Goal: Find specific page/section: Find specific page/section

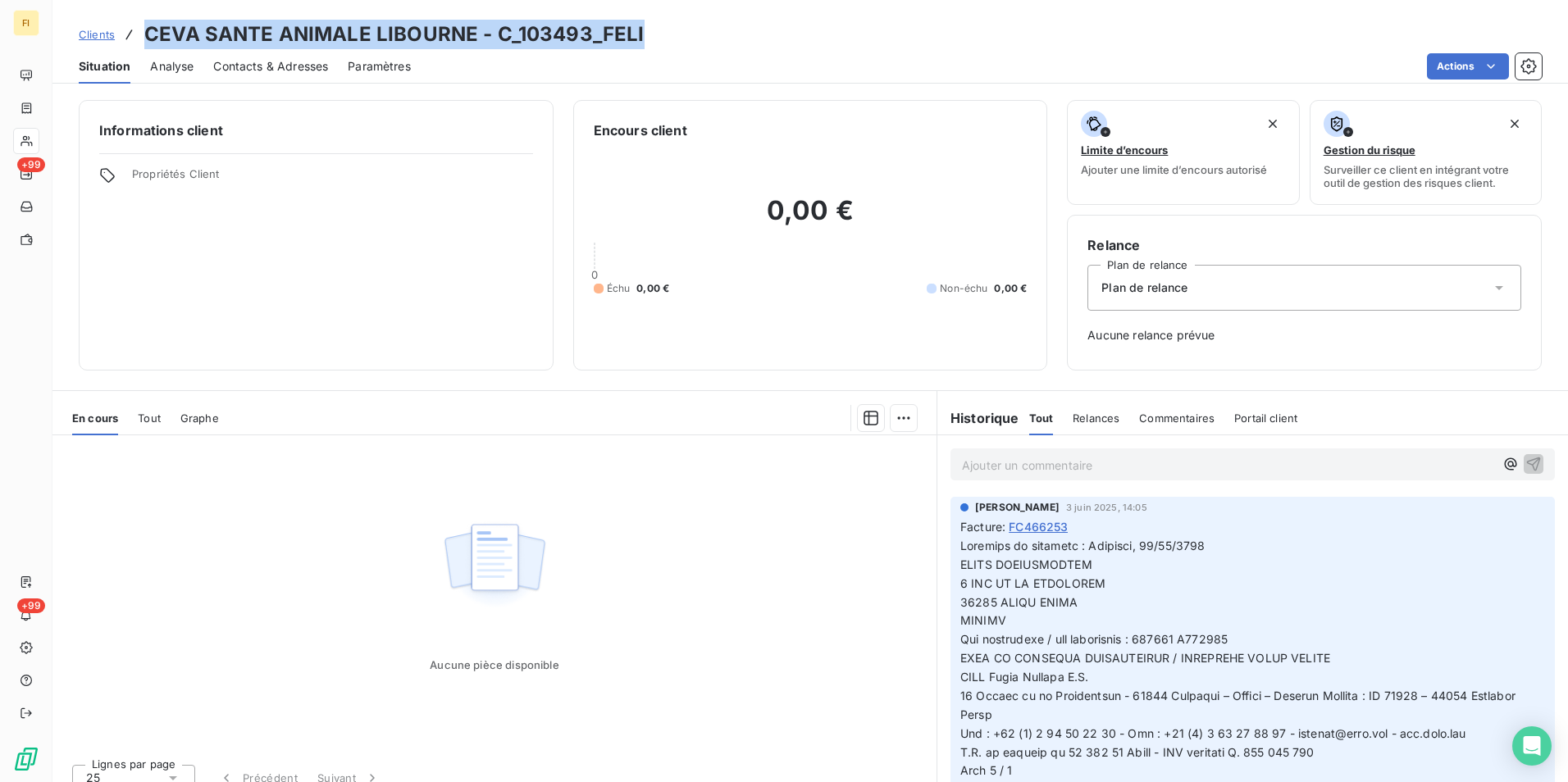
click at [107, 41] on link "Clients" at bounding box center [97, 34] width 36 height 16
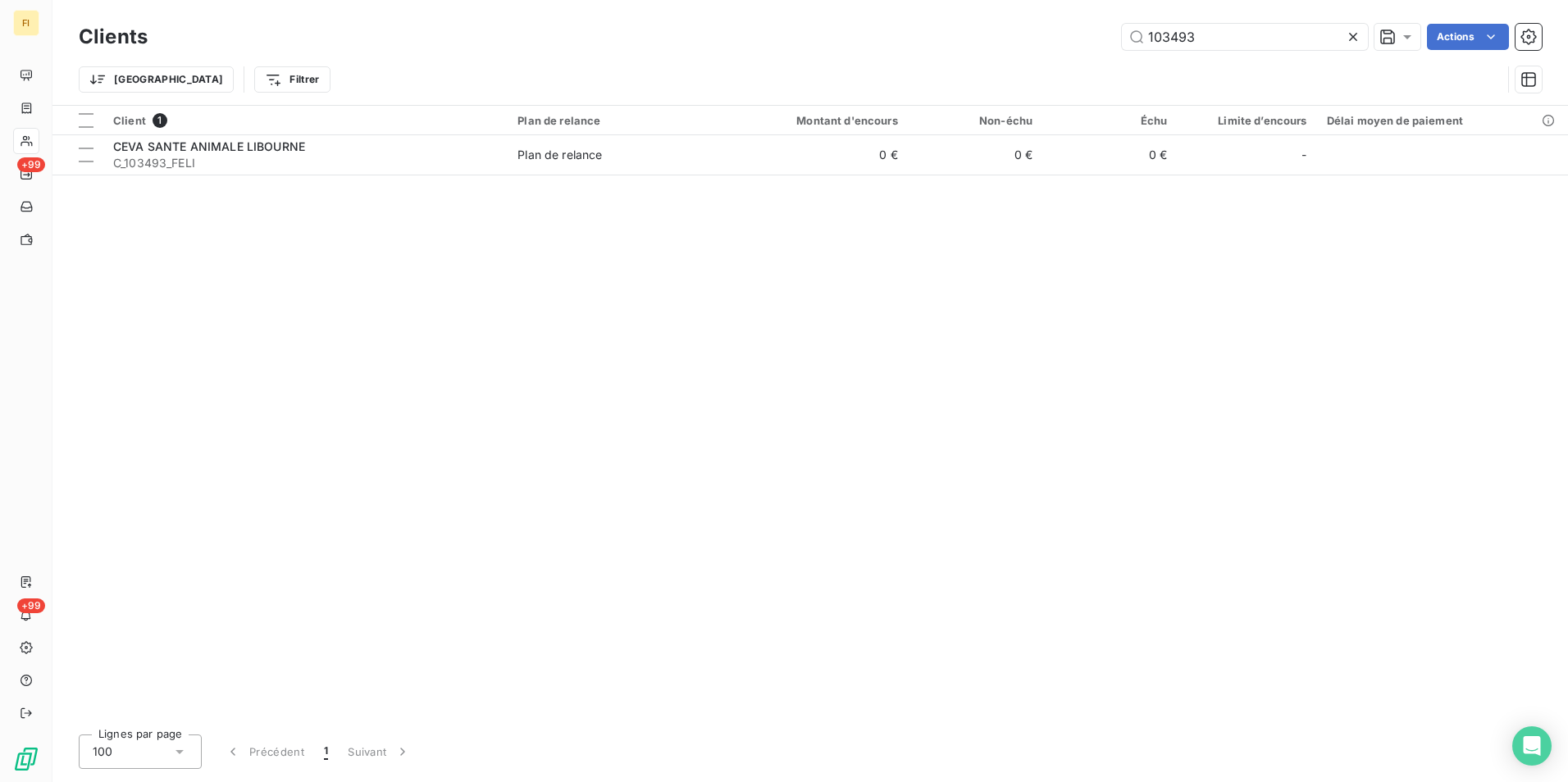
drag, startPoint x: 1229, startPoint y: 37, endPoint x: 721, endPoint y: 18, distance: 508.4
click at [770, 18] on div "Clients 103493 Actions Trier Filtrer" at bounding box center [809, 52] width 1515 height 105
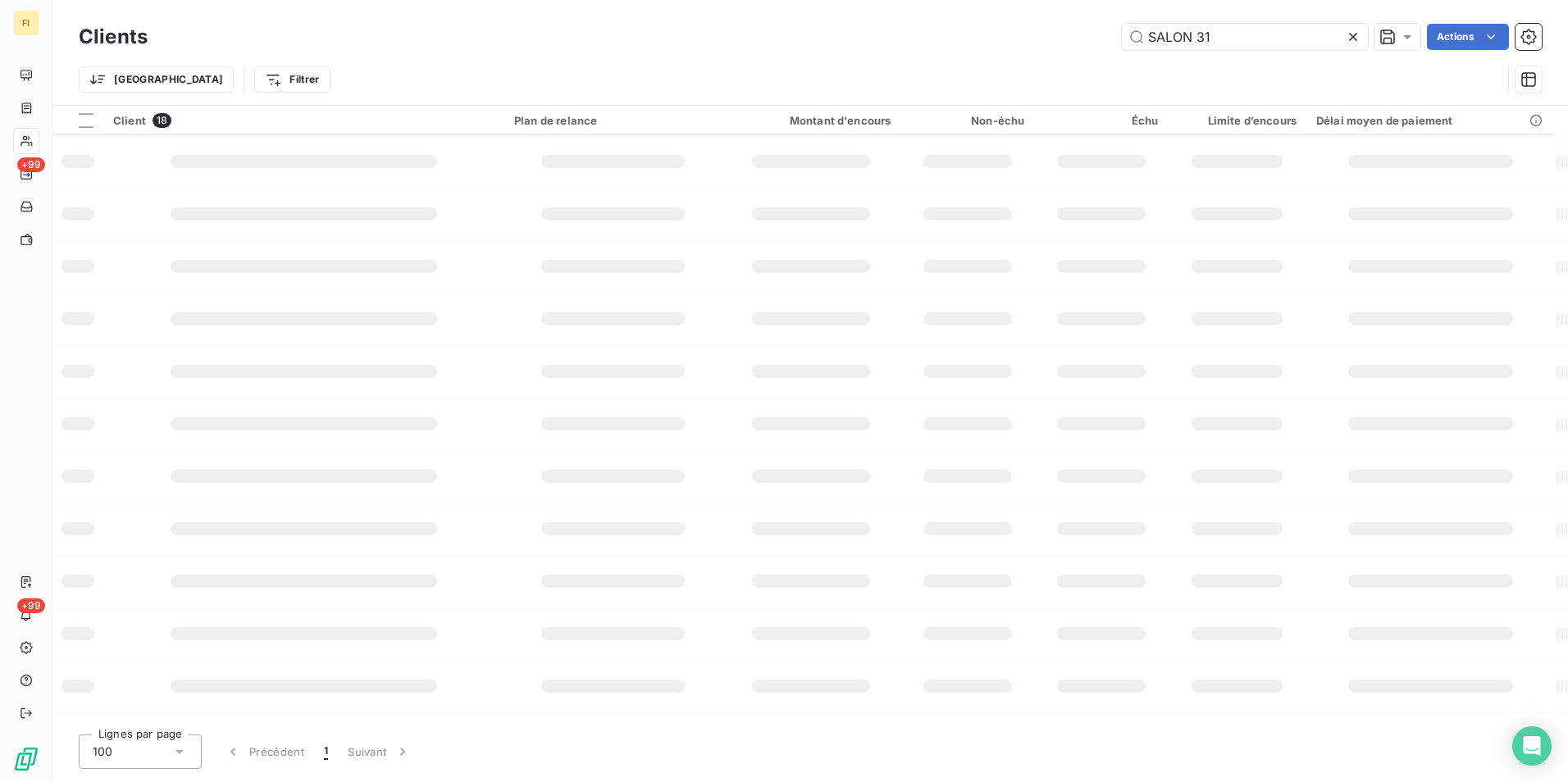
type input "SALON 31"
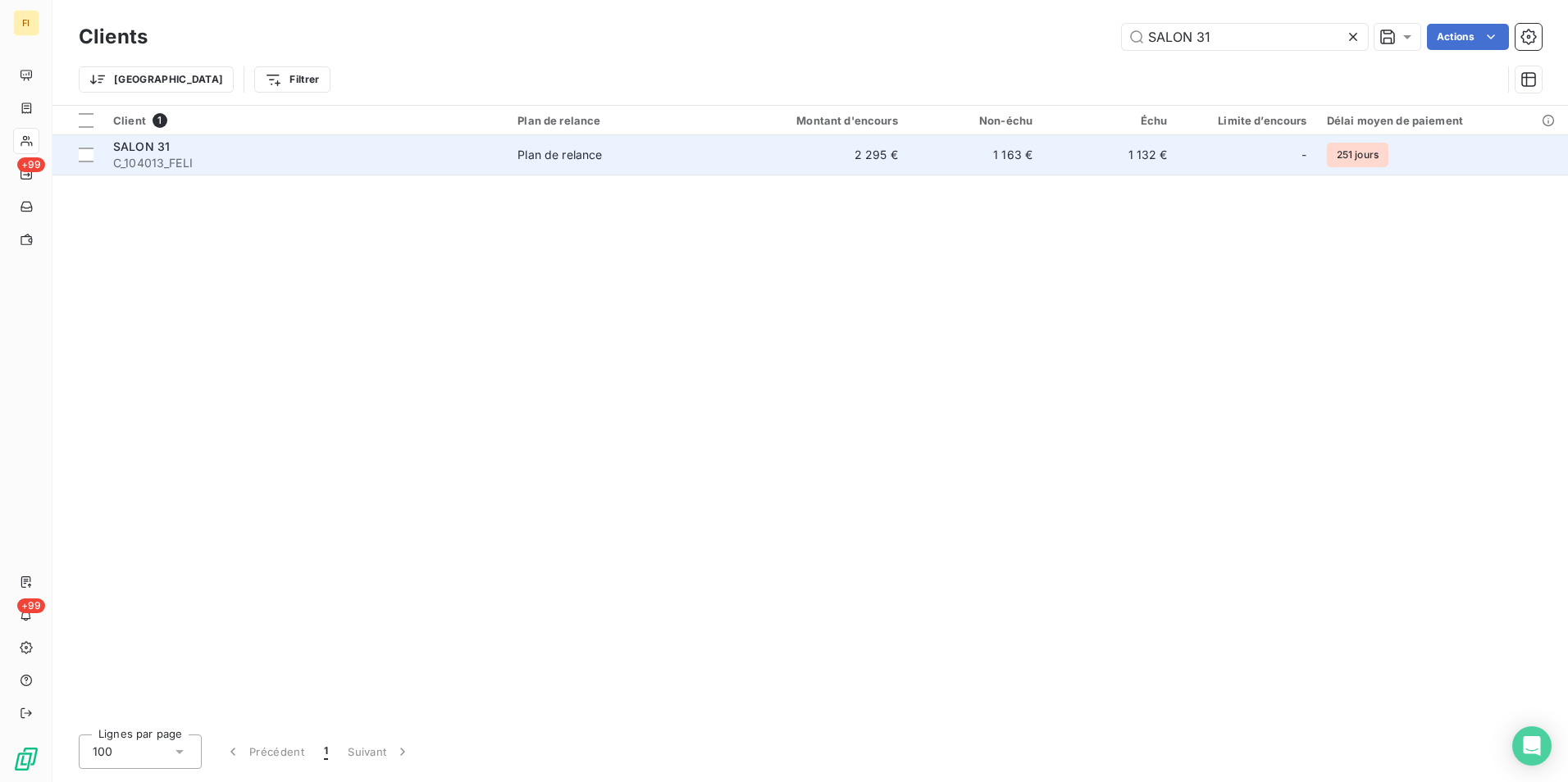
click at [809, 154] on td "2 295 €" at bounding box center [816, 155] width 181 height 39
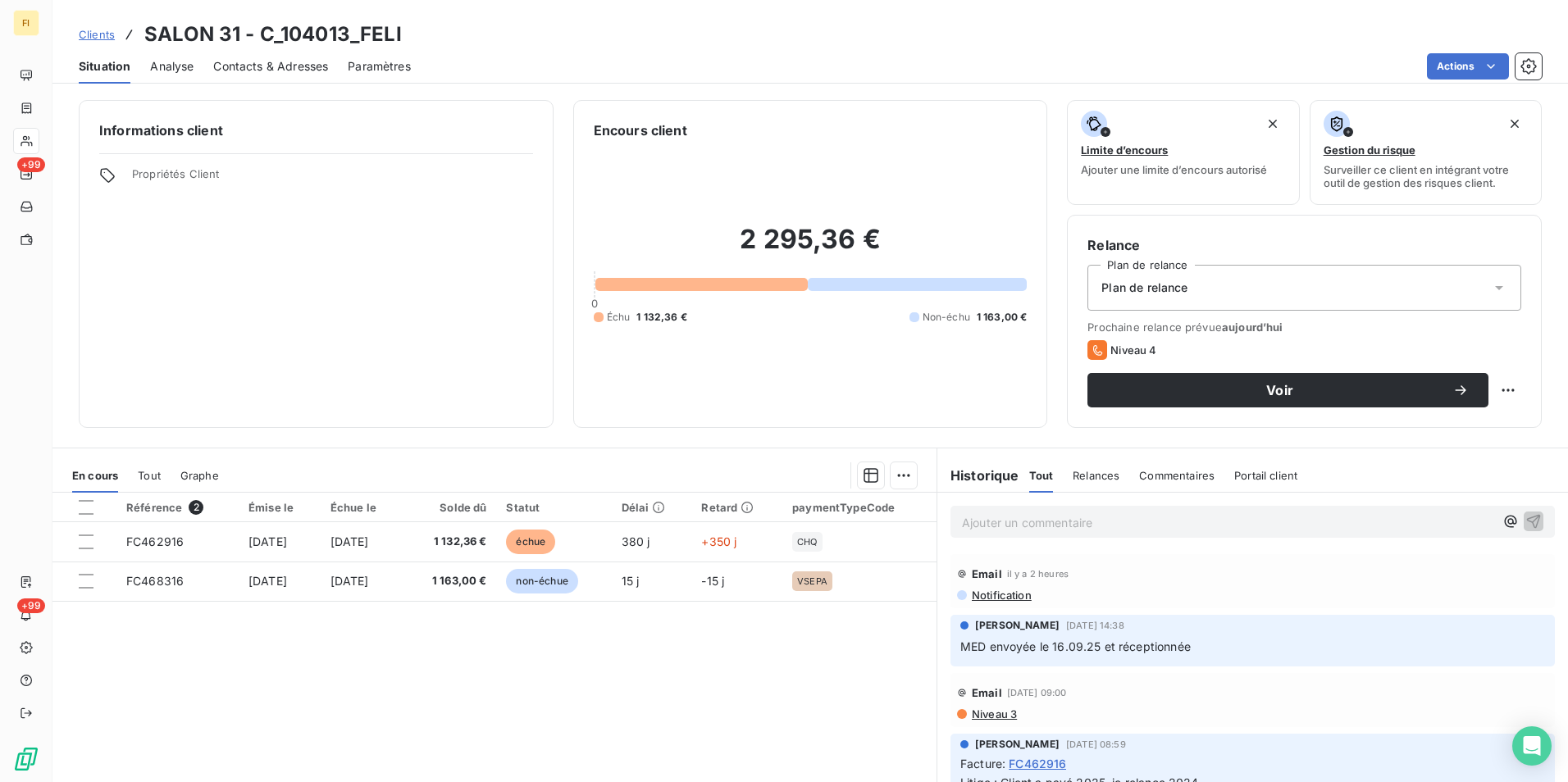
click at [90, 27] on link "Clients" at bounding box center [97, 34] width 36 height 16
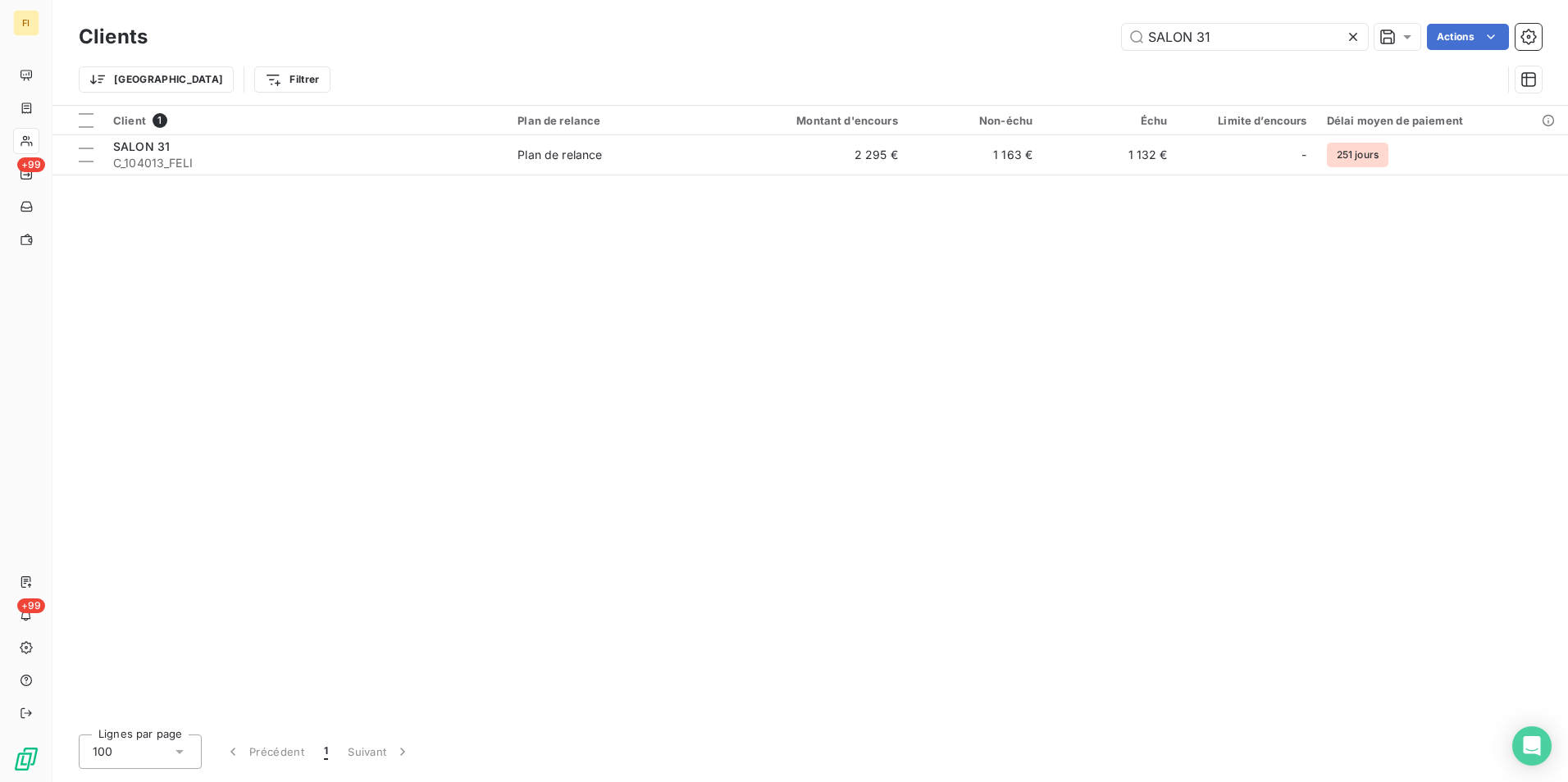
drag, startPoint x: 1212, startPoint y: 41, endPoint x: 897, endPoint y: 46, distance: 315.0
click at [915, 39] on div "SALON 31 Actions" at bounding box center [854, 37] width 1374 height 27
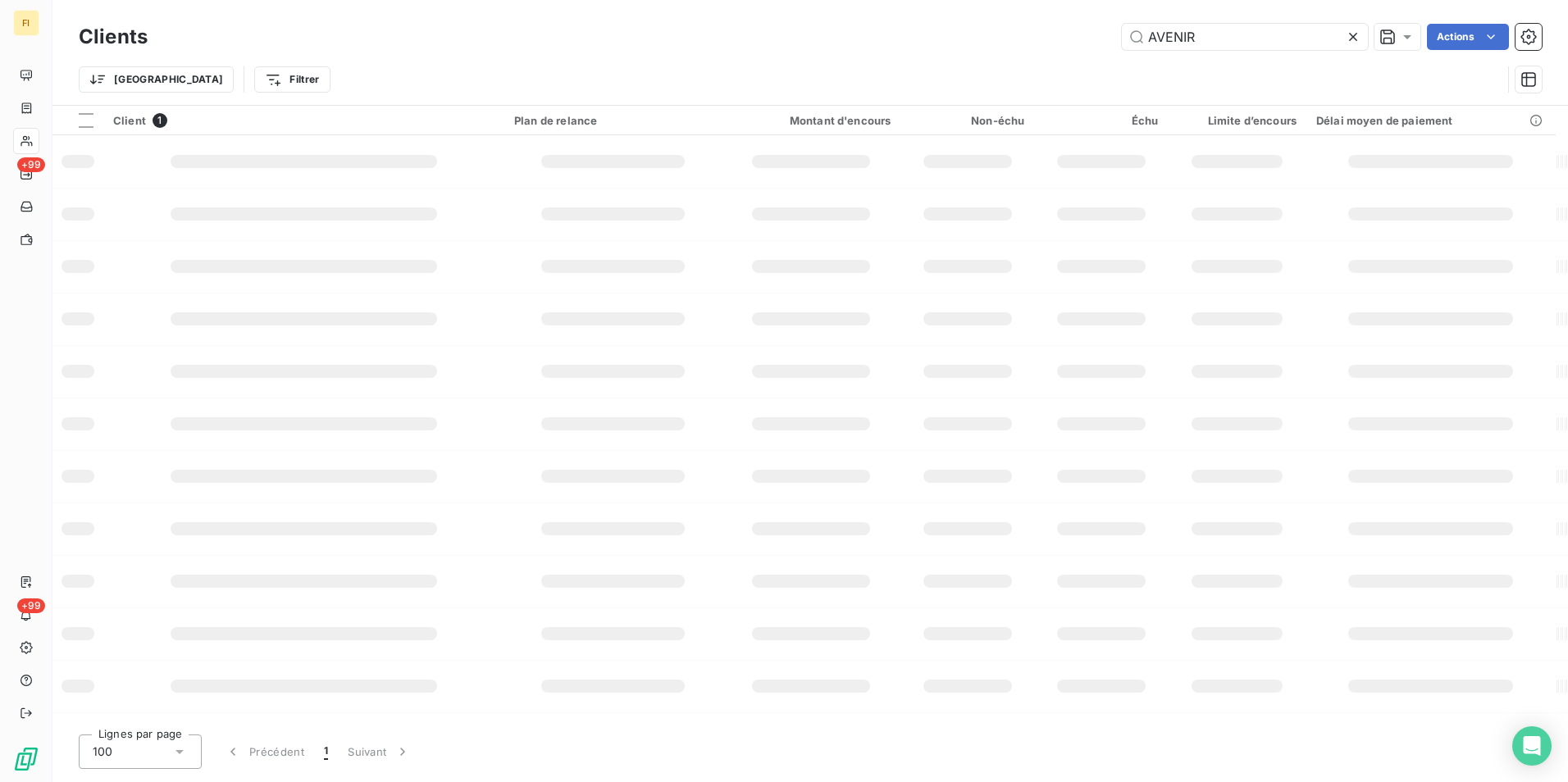
type input "AVENIR"
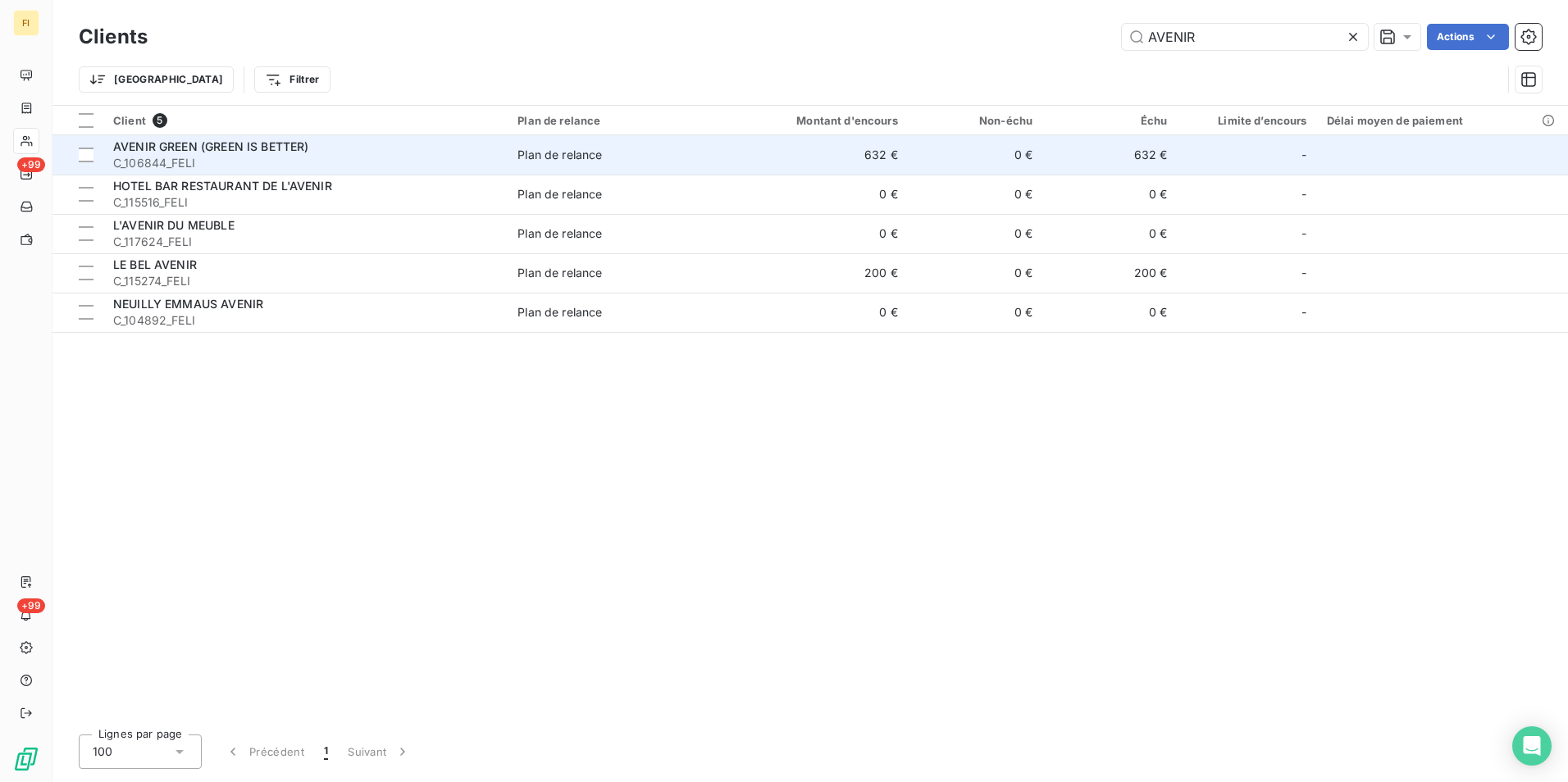
click at [408, 157] on span "C_106844_FELI" at bounding box center [305, 163] width 385 height 16
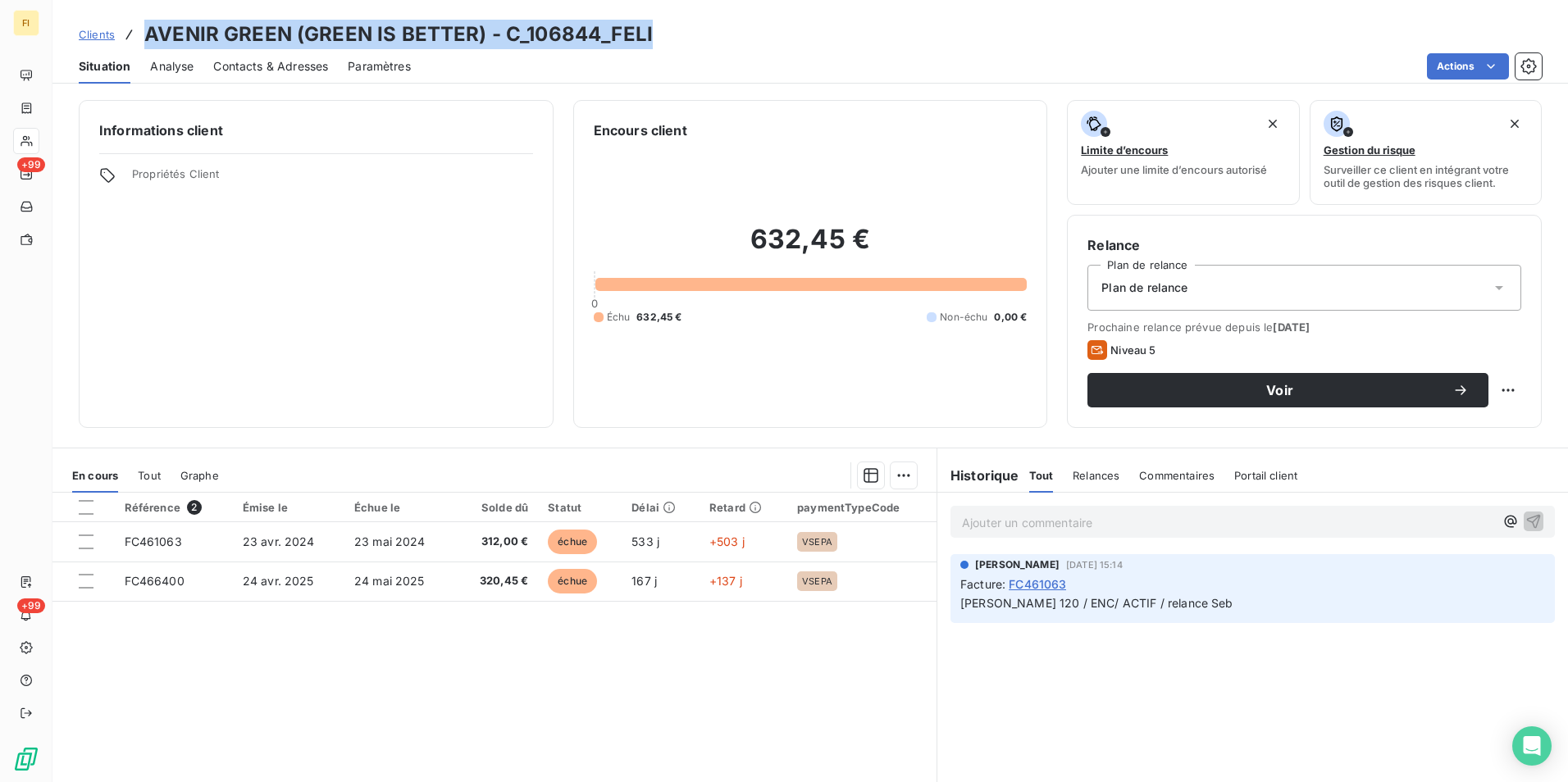
drag, startPoint x: 660, startPoint y: 39, endPoint x: 140, endPoint y: 36, distance: 520.0
click at [140, 36] on div "Clients AVENIR GREEN (GREEN IS BETTER) - C_106844_FELI" at bounding box center [809, 34] width 1515 height 29
drag, startPoint x: 140, startPoint y: 36, endPoint x: 331, endPoint y: 37, distance: 191.0
copy h3 "AVENIR GREEN (GREEN IS BETTER) - C_106844_FELI"
